Goal: Information Seeking & Learning: Find specific fact

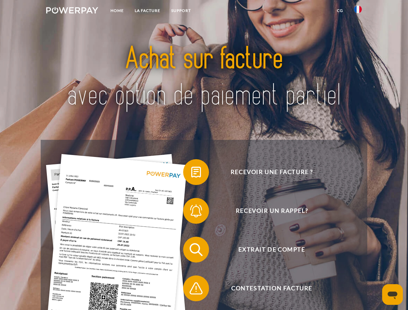
click at [72, 11] on img at bounding box center [72, 10] width 52 height 6
click at [358, 11] on img at bounding box center [358, 9] width 8 height 8
click at [340, 11] on link "CG" at bounding box center [339, 11] width 17 height 12
click at [191, 173] on span at bounding box center [186, 172] width 32 height 32
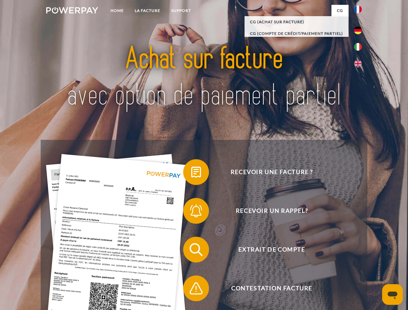
click at [191, 212] on span at bounding box center [186, 211] width 32 height 32
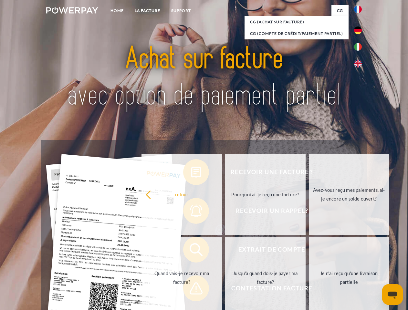
click at [225, 251] on link "Jusqu'à quand dois-je payer ma facture?" at bounding box center [265, 277] width 80 height 81
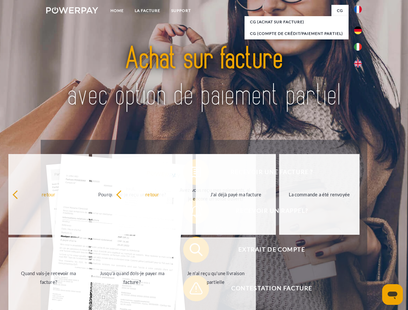
click at [191, 289] on span at bounding box center [186, 288] width 32 height 32
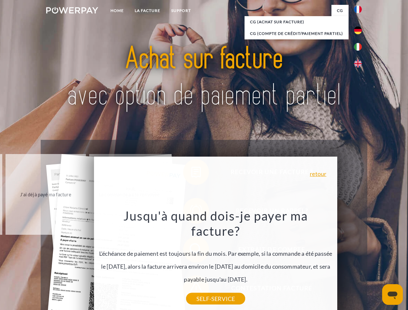
click at [392, 294] on icon "Ouvrir la fenêtre de messagerie" at bounding box center [392, 295] width 10 height 8
